Goal: Task Accomplishment & Management: Manage account settings

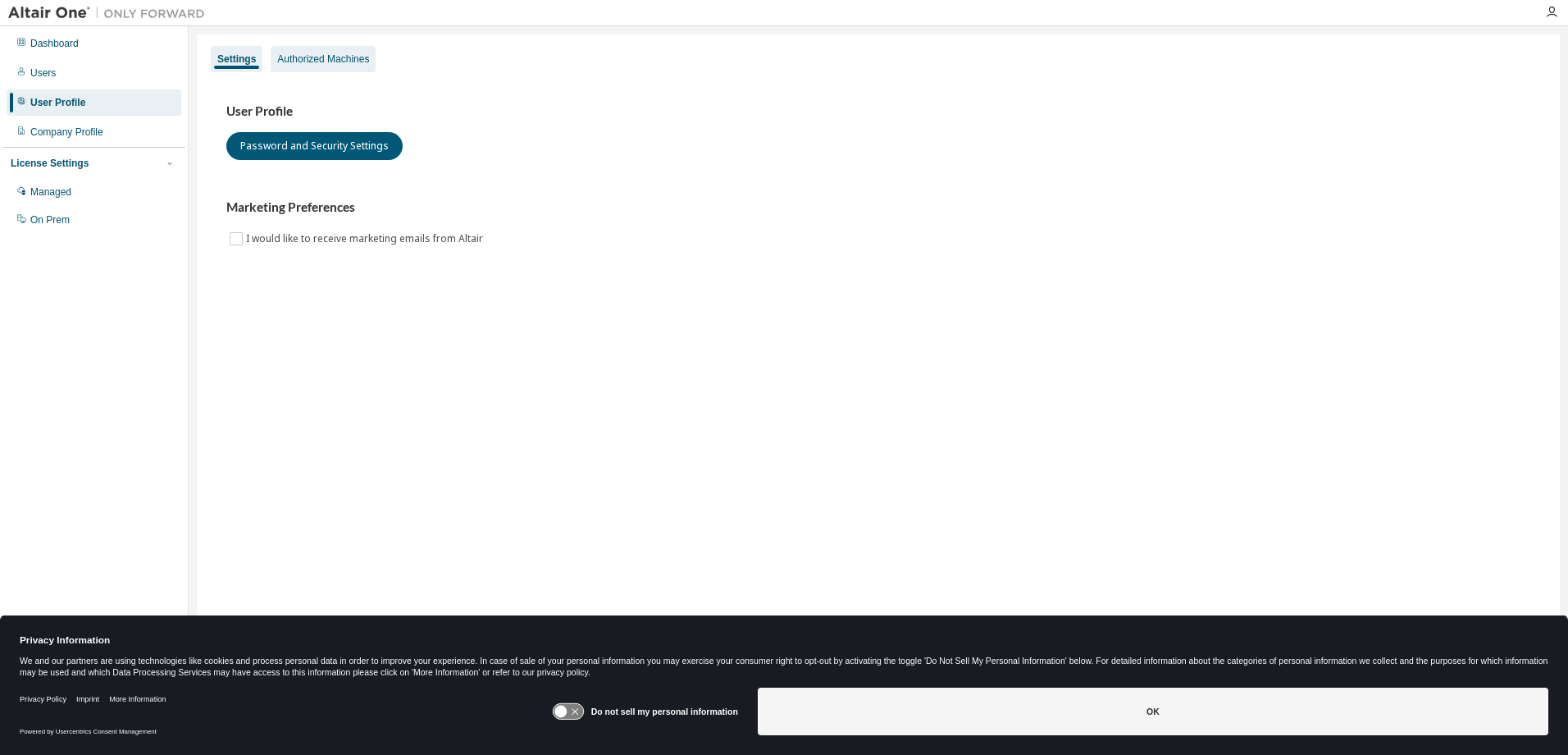
click at [293, 47] on div "Authorized Machines" at bounding box center [324, 58] width 105 height 26
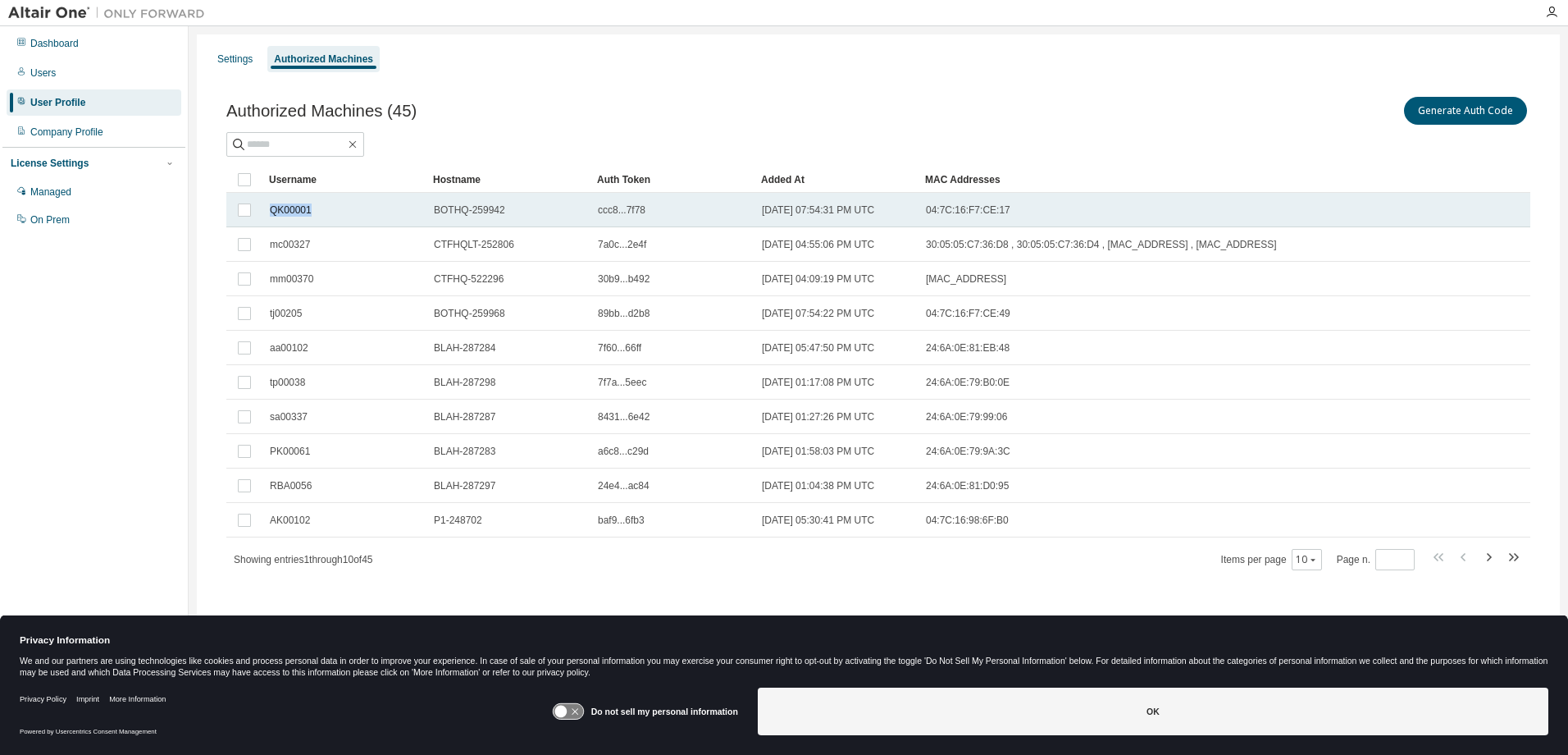
drag, startPoint x: 268, startPoint y: 209, endPoint x: 312, endPoint y: 211, distance: 44.0
click at [312, 211] on td "QK00001" at bounding box center [344, 209] width 164 height 34
drag, startPoint x: 298, startPoint y: 208, endPoint x: 288, endPoint y: 215, distance: 12.2
click at [288, 215] on span "QK00001" at bounding box center [290, 210] width 42 height 14
drag, startPoint x: 271, startPoint y: 213, endPoint x: 327, endPoint y: 217, distance: 56.1
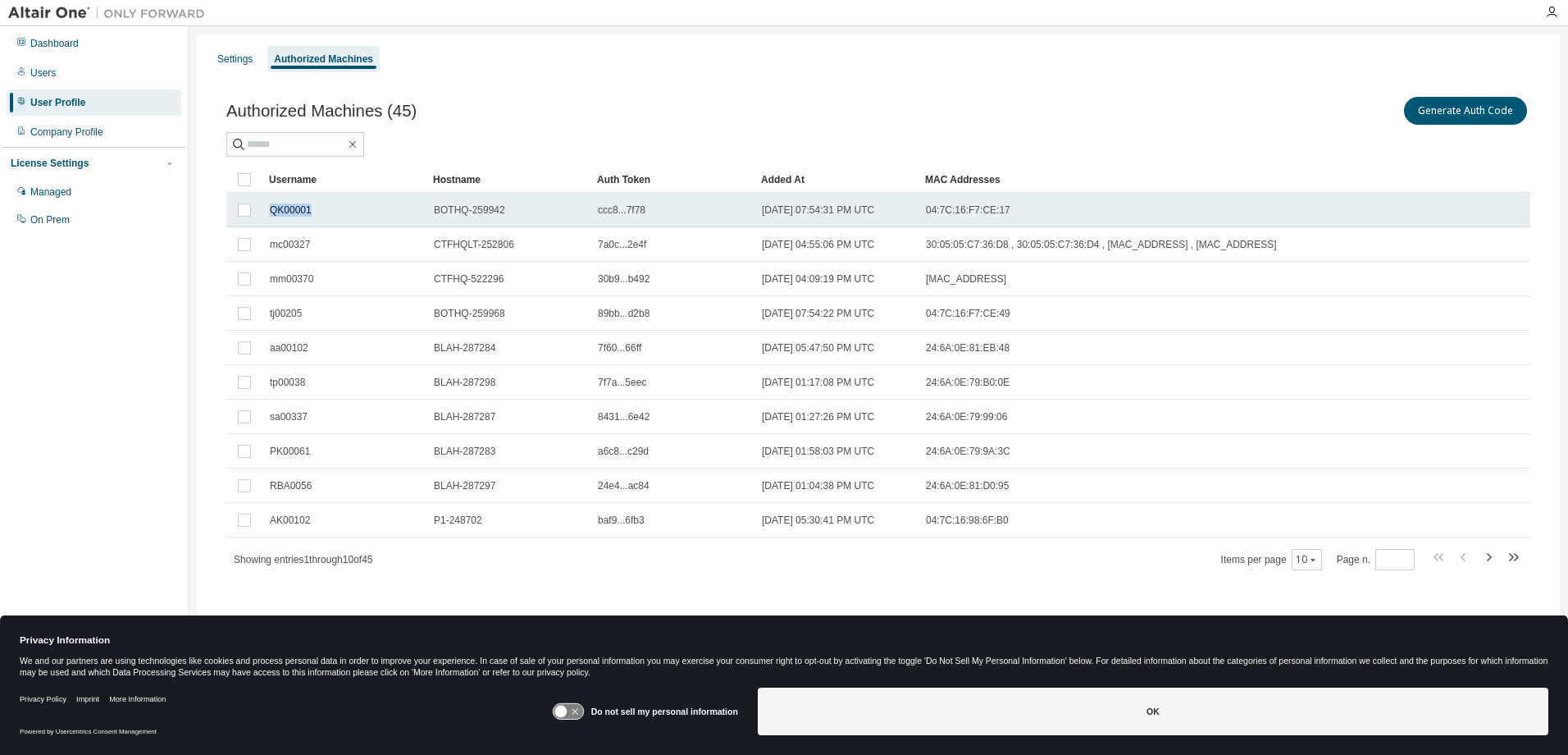
click at [327, 217] on td "QK00001" at bounding box center [344, 209] width 164 height 34
copy span "QK00001"
click at [292, 209] on span "QK00001" at bounding box center [290, 210] width 42 height 14
click at [1473, 107] on button "Delete Auth Token" at bounding box center [1470, 111] width 114 height 28
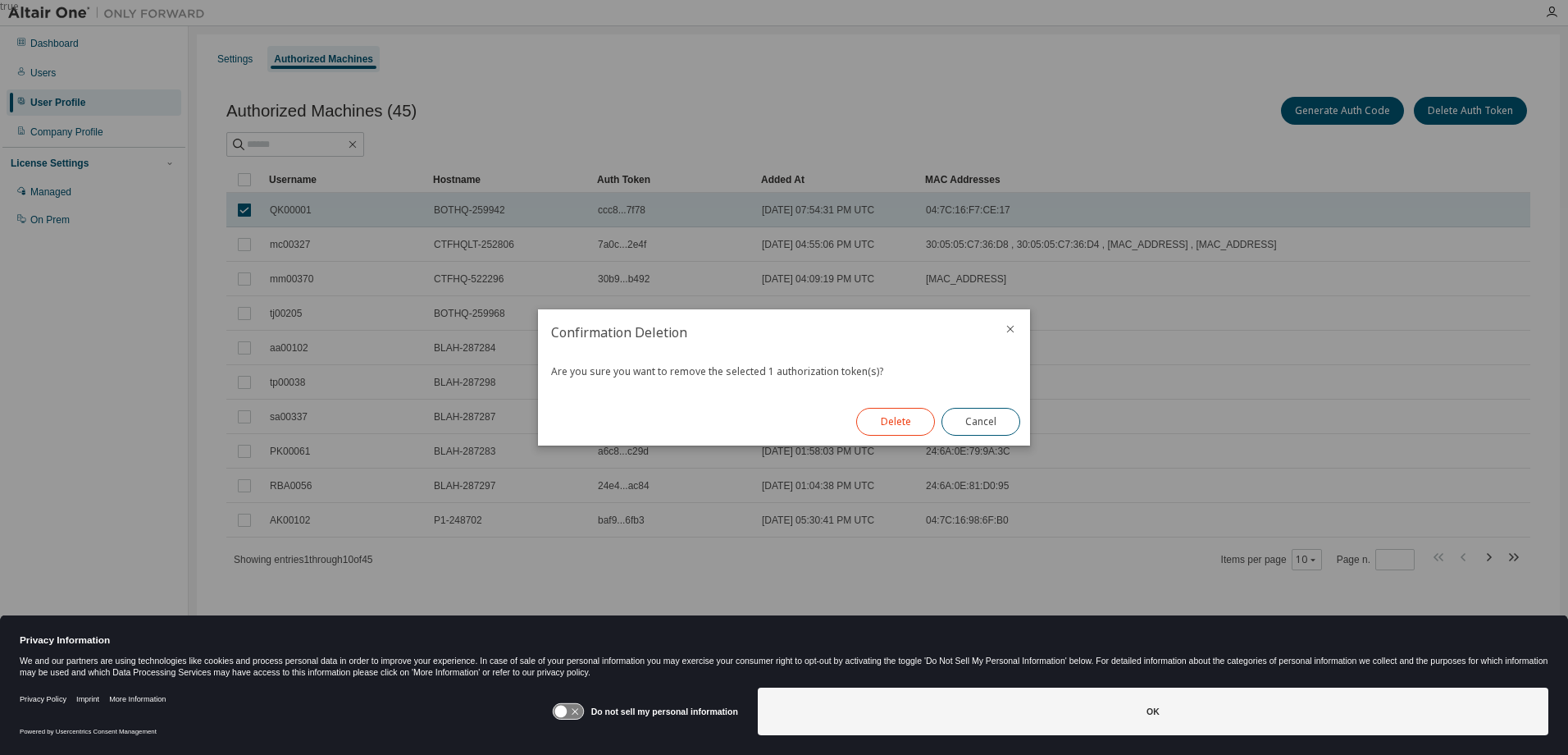
click at [887, 413] on button "Delete" at bounding box center [895, 422] width 79 height 28
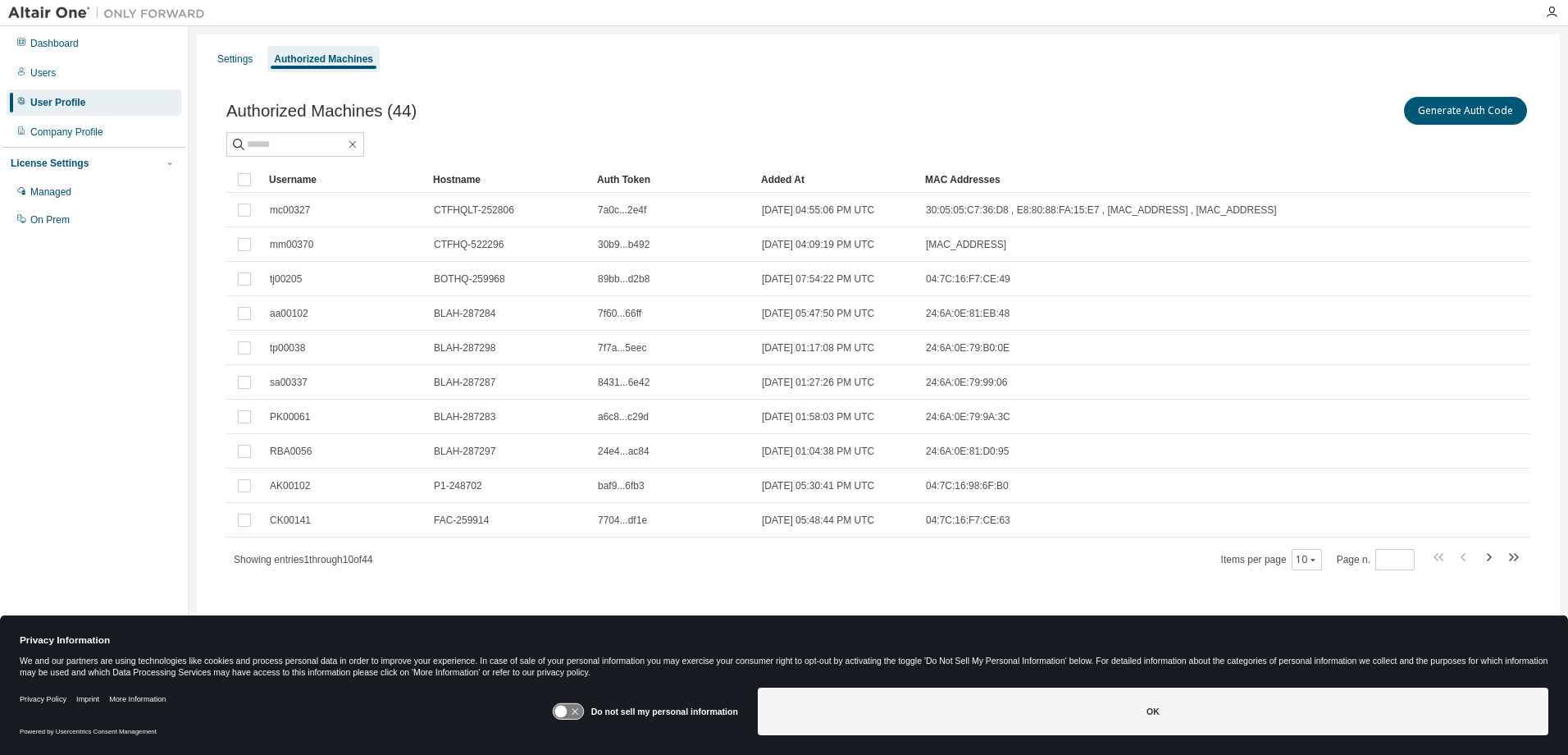
click at [293, 181] on div "Username" at bounding box center [344, 179] width 151 height 26
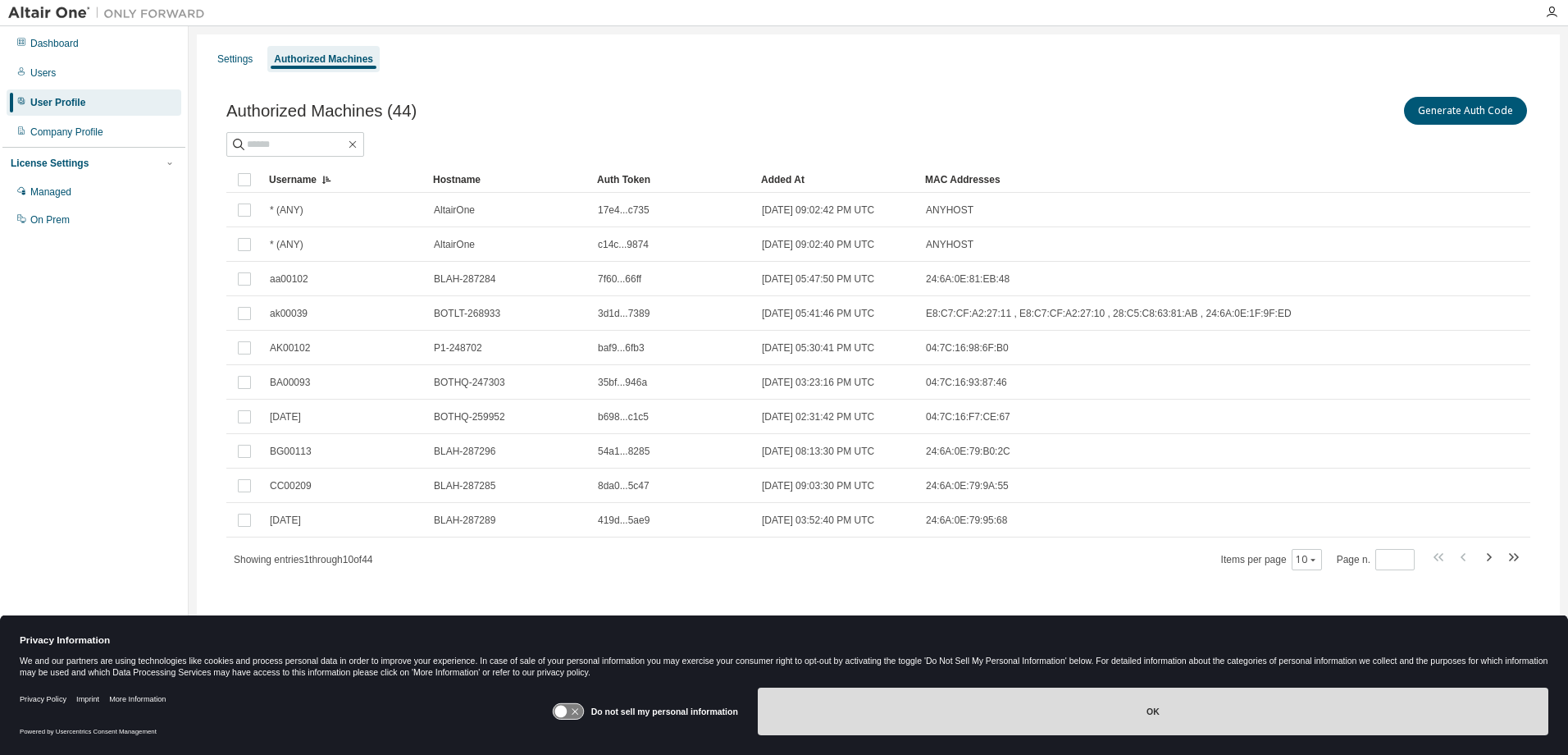
click at [1137, 707] on button "OK" at bounding box center [1153, 710] width 791 height 48
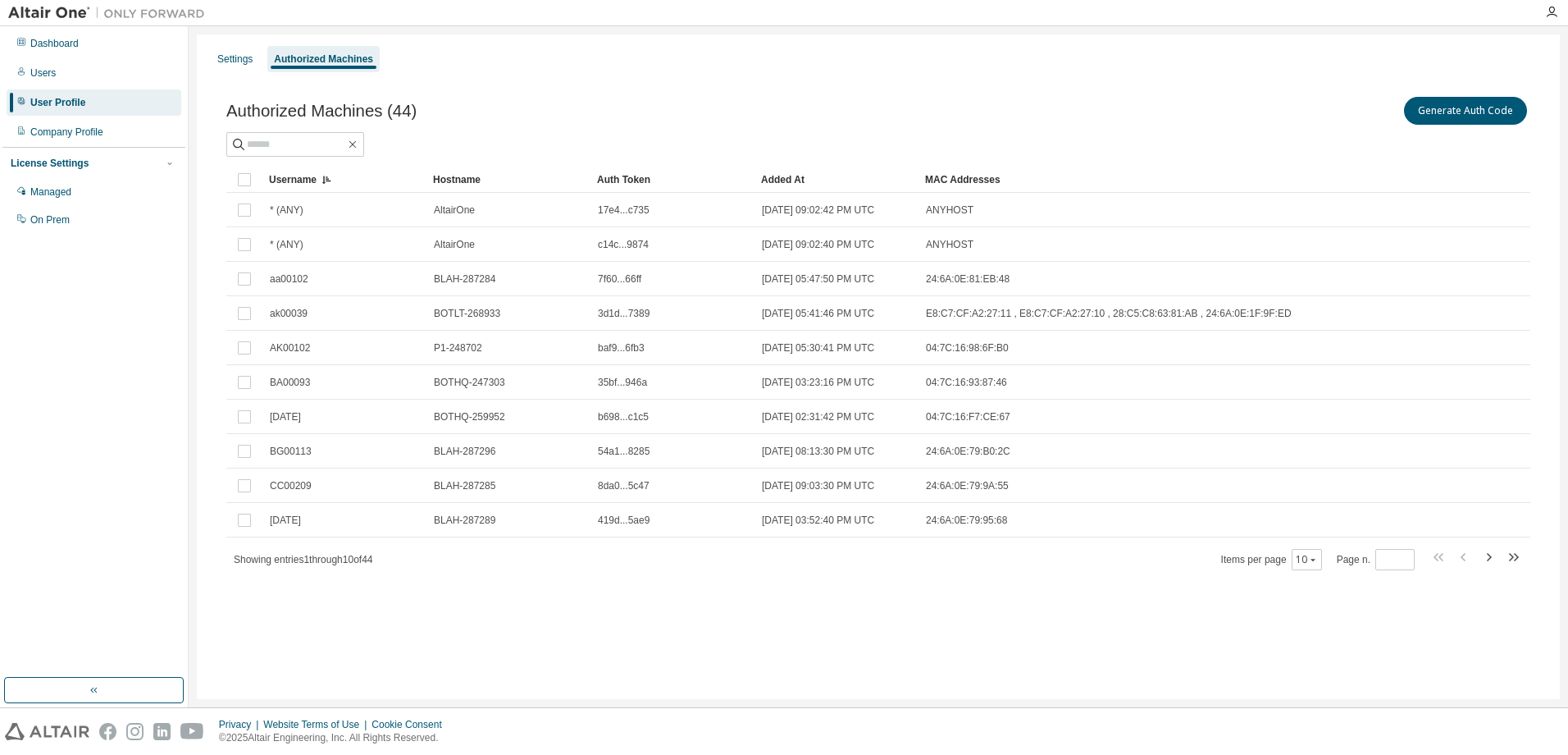
click at [1210, 125] on div "Generate Auth Code" at bounding box center [1204, 110] width 652 height 34
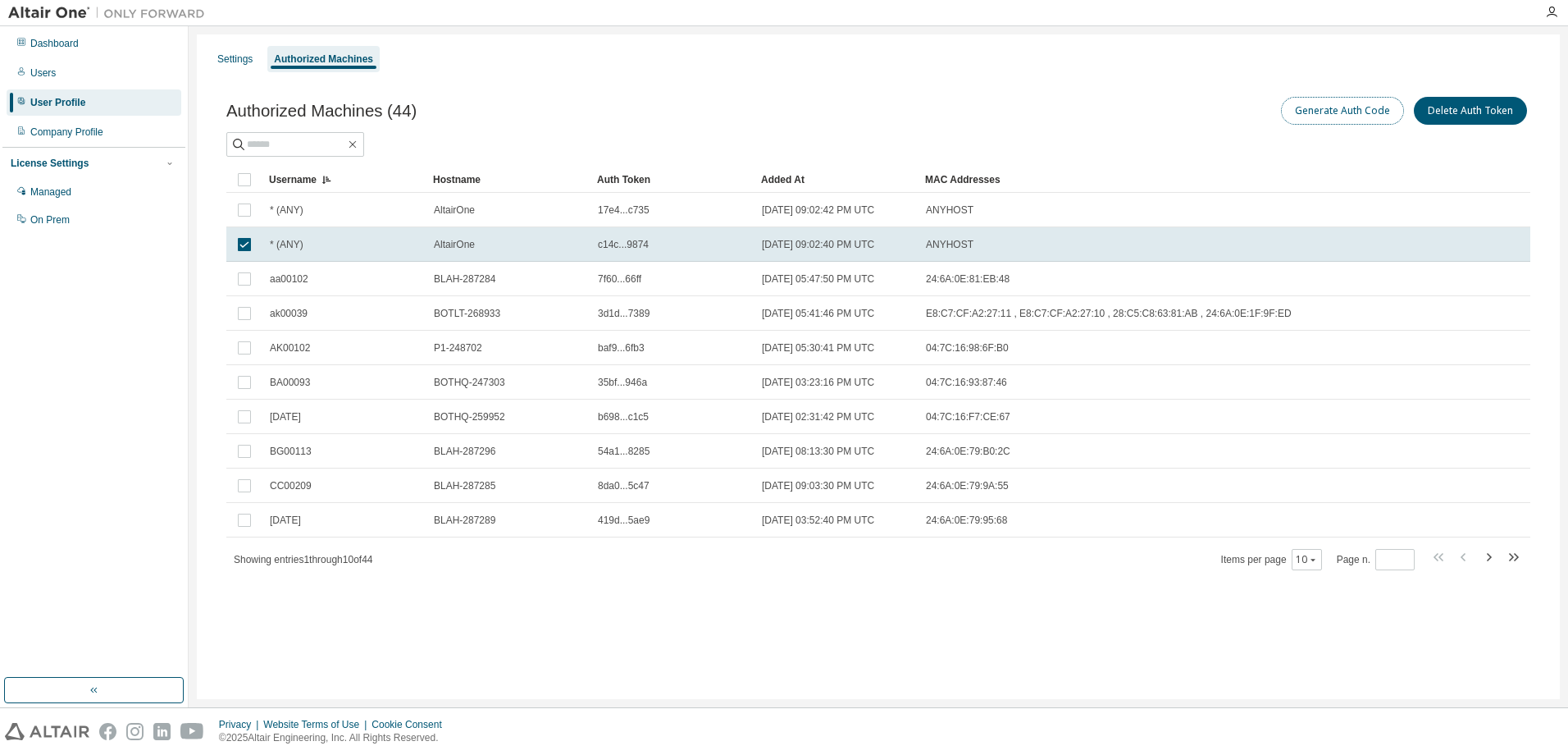
click at [1311, 100] on button "Generate Auth Code" at bounding box center [1343, 111] width 123 height 28
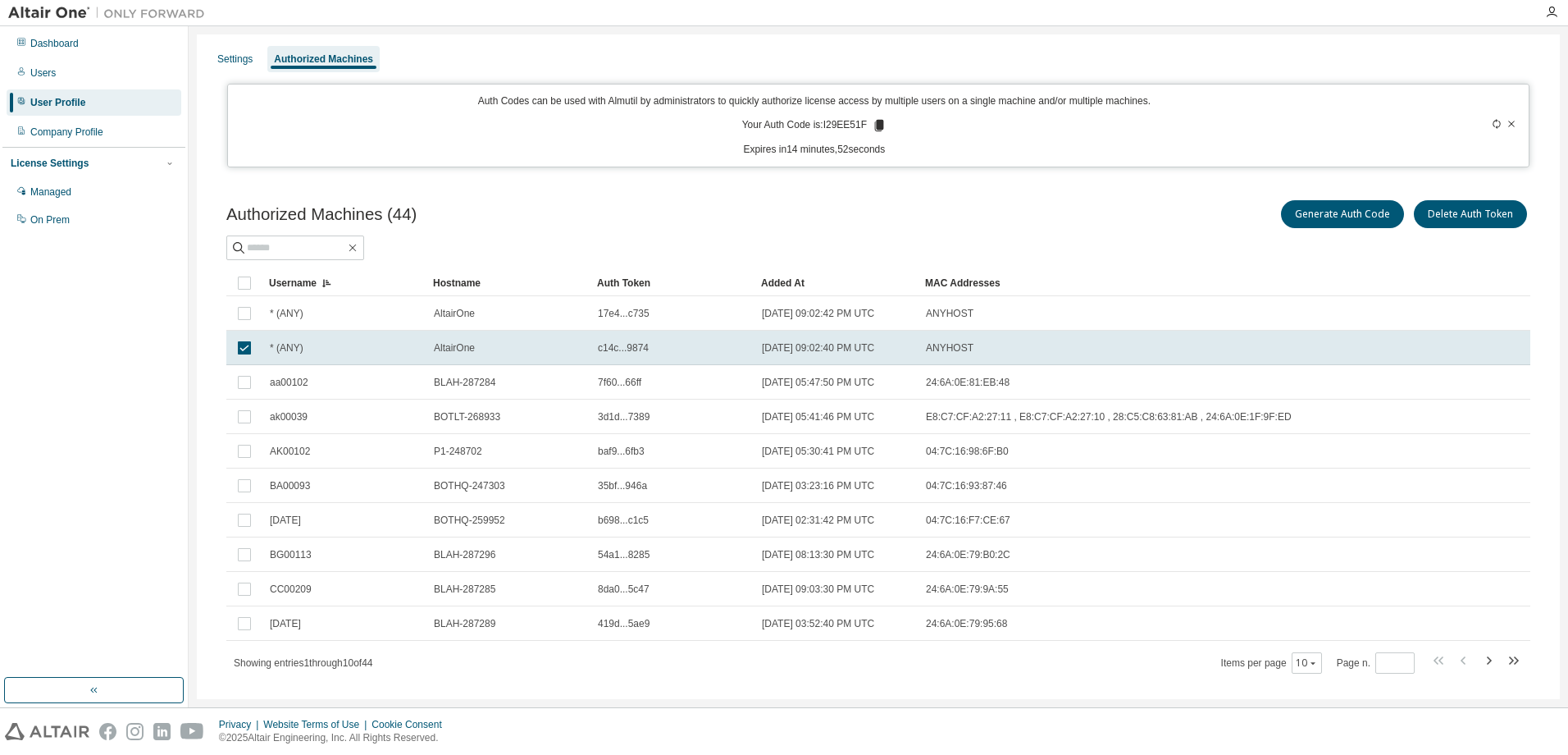
click at [823, 125] on p "Your Auth Code is: I29EE51F" at bounding box center [814, 125] width 145 height 15
click at [869, 129] on p "Your Auth Code is: I29EE51F" at bounding box center [814, 125] width 145 height 15
drag, startPoint x: 869, startPoint y: 129, endPoint x: 846, endPoint y: 128, distance: 23.0
copy p "I29EE51F"
